Goal: Information Seeking & Learning: Learn about a topic

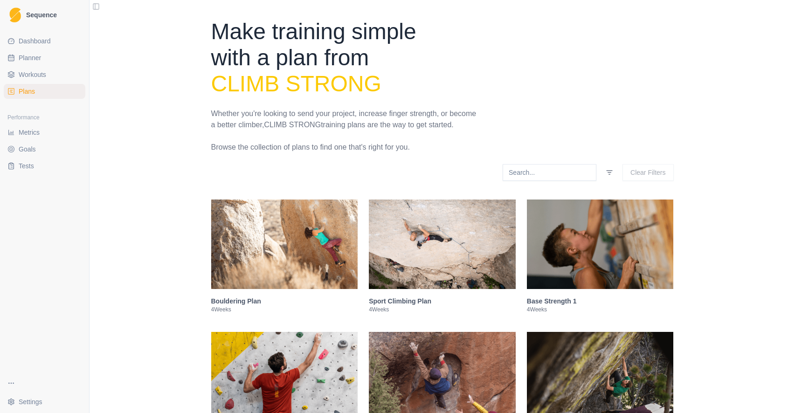
scroll to position [2313, 0]
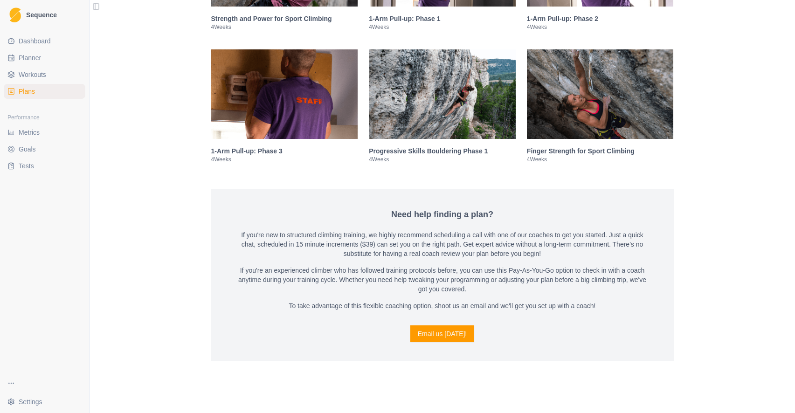
click at [22, 132] on span "Metrics" at bounding box center [29, 132] width 21 height 9
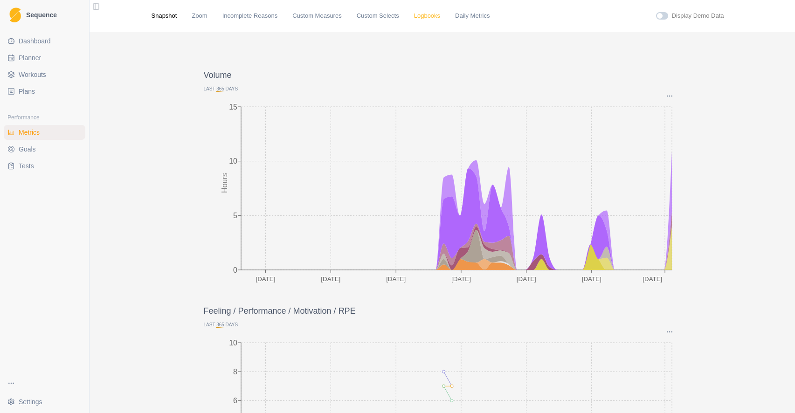
click at [428, 15] on link "Logbooks" at bounding box center [427, 15] width 26 height 9
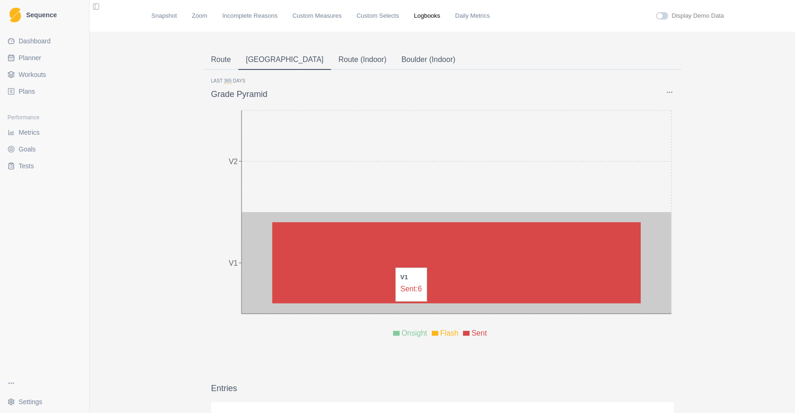
click at [390, 262] on icon at bounding box center [364, 262] width 184 height 81
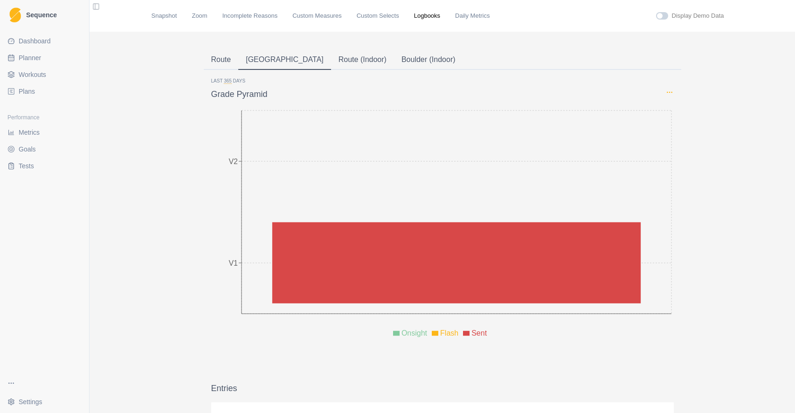
click at [670, 92] on icon "Options" at bounding box center [669, 92] width 7 height 7
click at [674, 150] on span "button" at bounding box center [672, 148] width 7 height 7
click at [669, 149] on input "Show repeats" at bounding box center [669, 149] width 0 height 0
checkbox input "true"
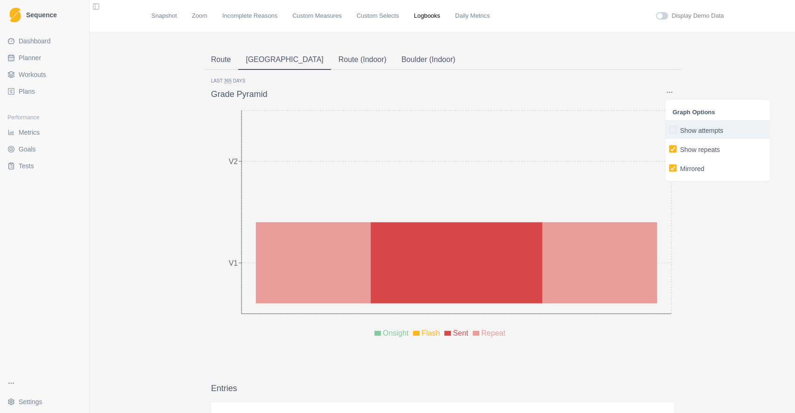
click at [672, 131] on span "button" at bounding box center [672, 129] width 7 height 7
click at [669, 130] on input "Show attempts" at bounding box center [669, 130] width 0 height 0
checkbox input "true"
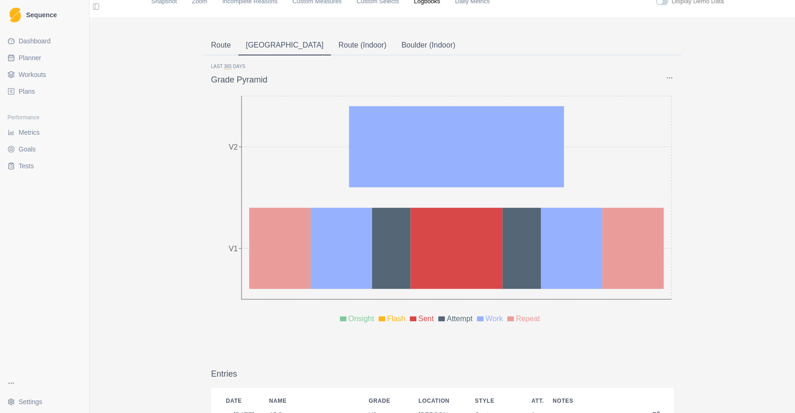
scroll to position [11, 0]
